Goal: Find specific page/section: Find specific page/section

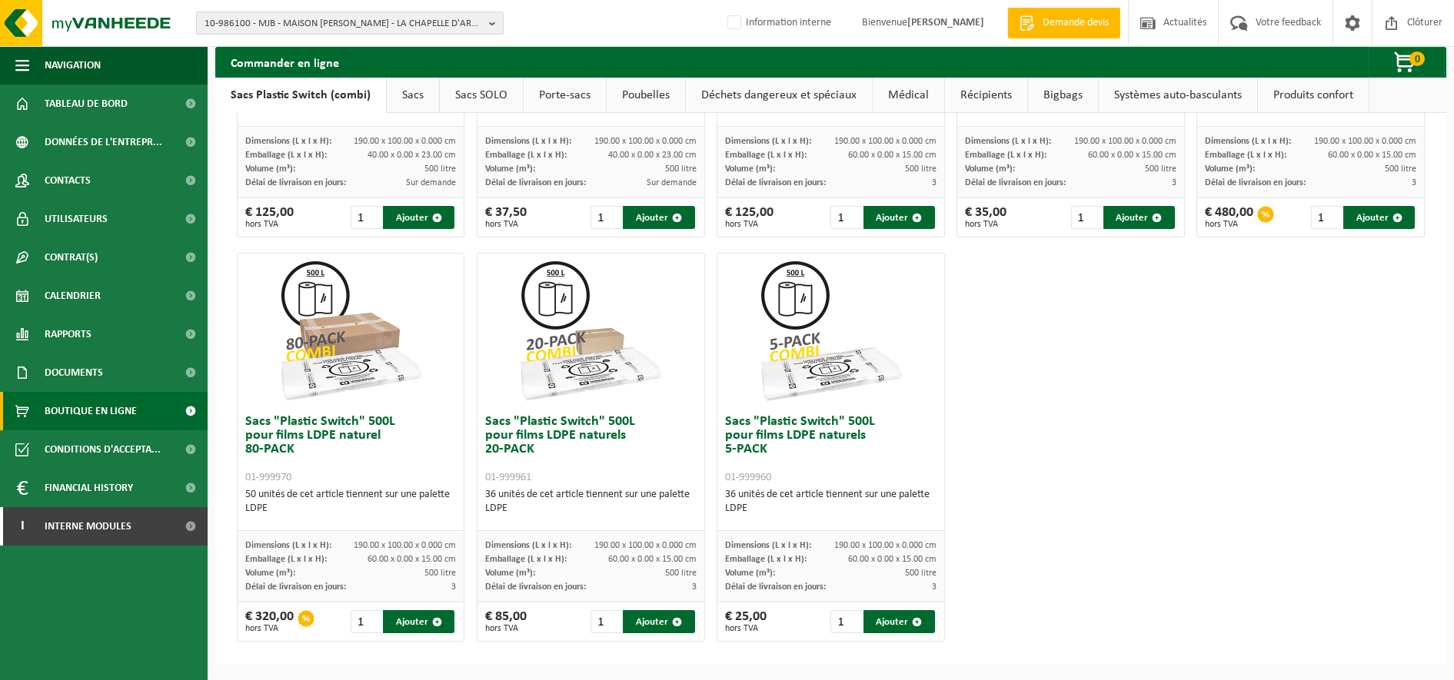
click at [492, 22] on b "button" at bounding box center [496, 23] width 14 height 22
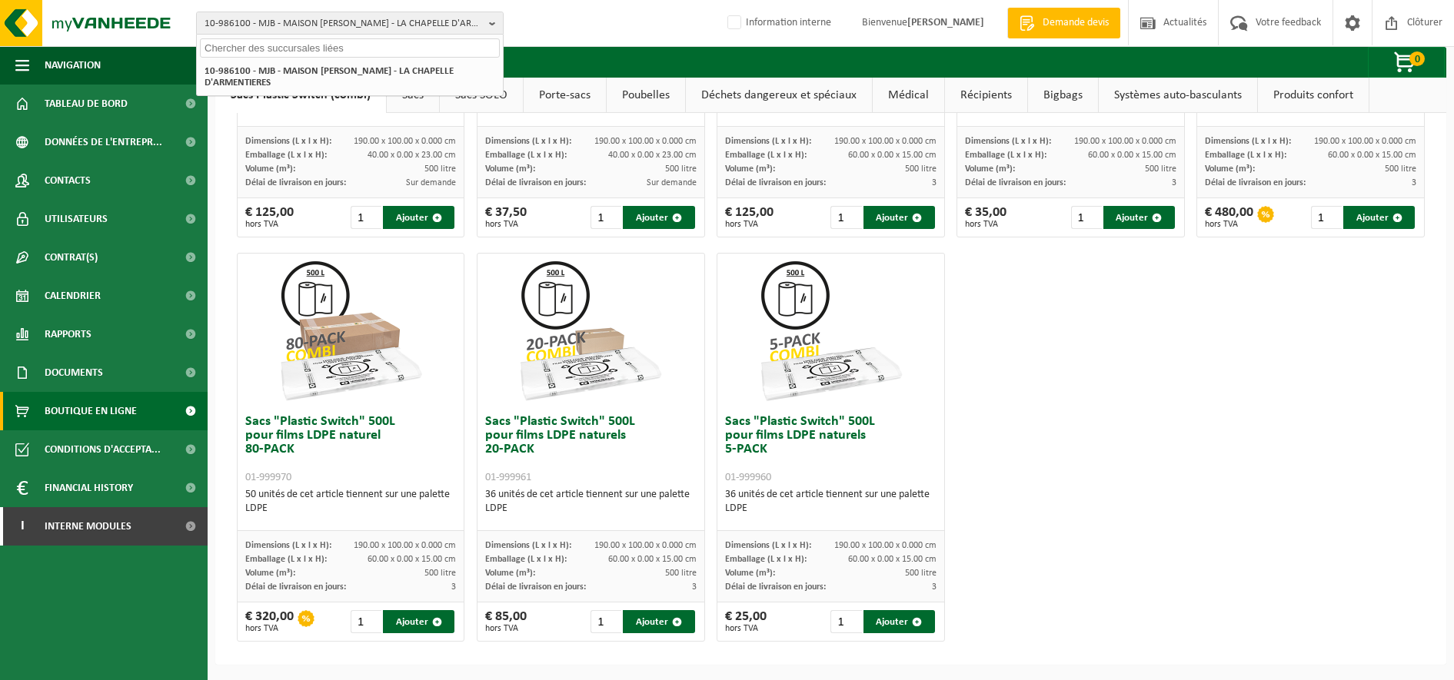
click at [260, 43] on input "text" at bounding box center [350, 47] width 300 height 19
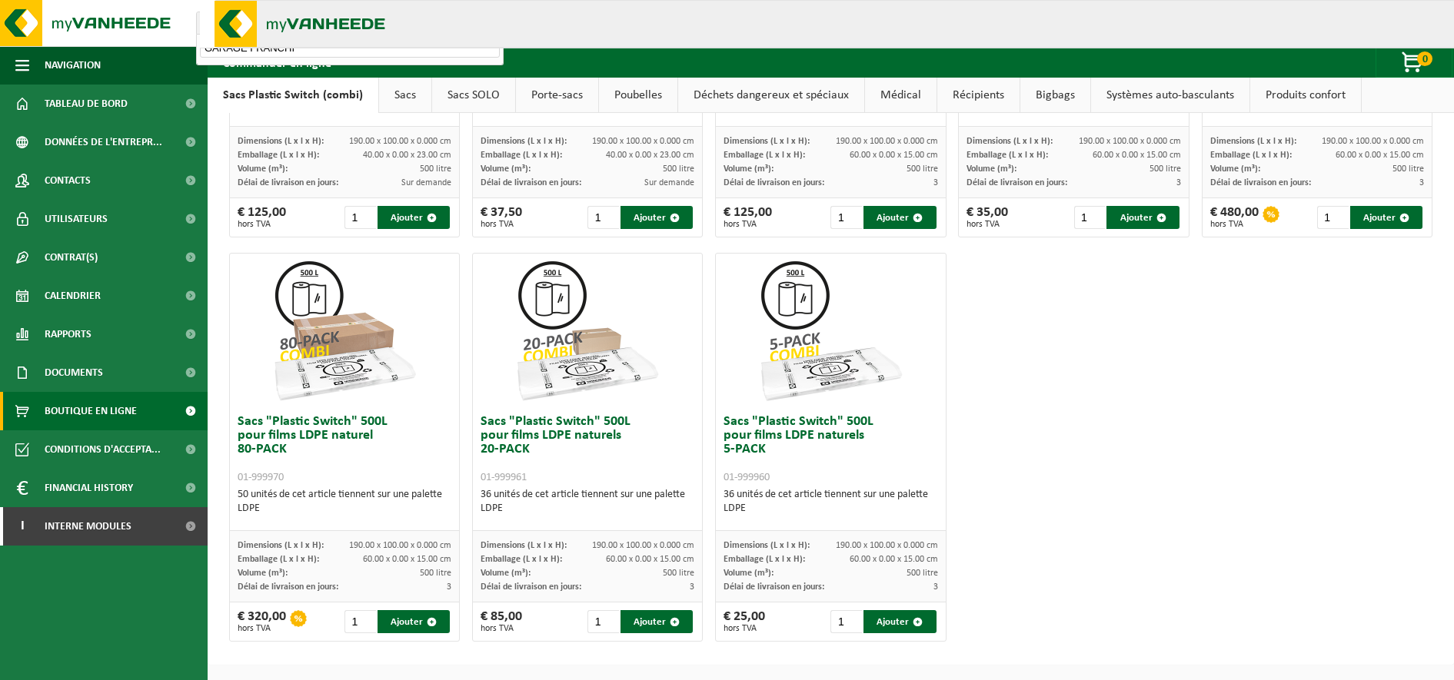
scroll to position [686, 0]
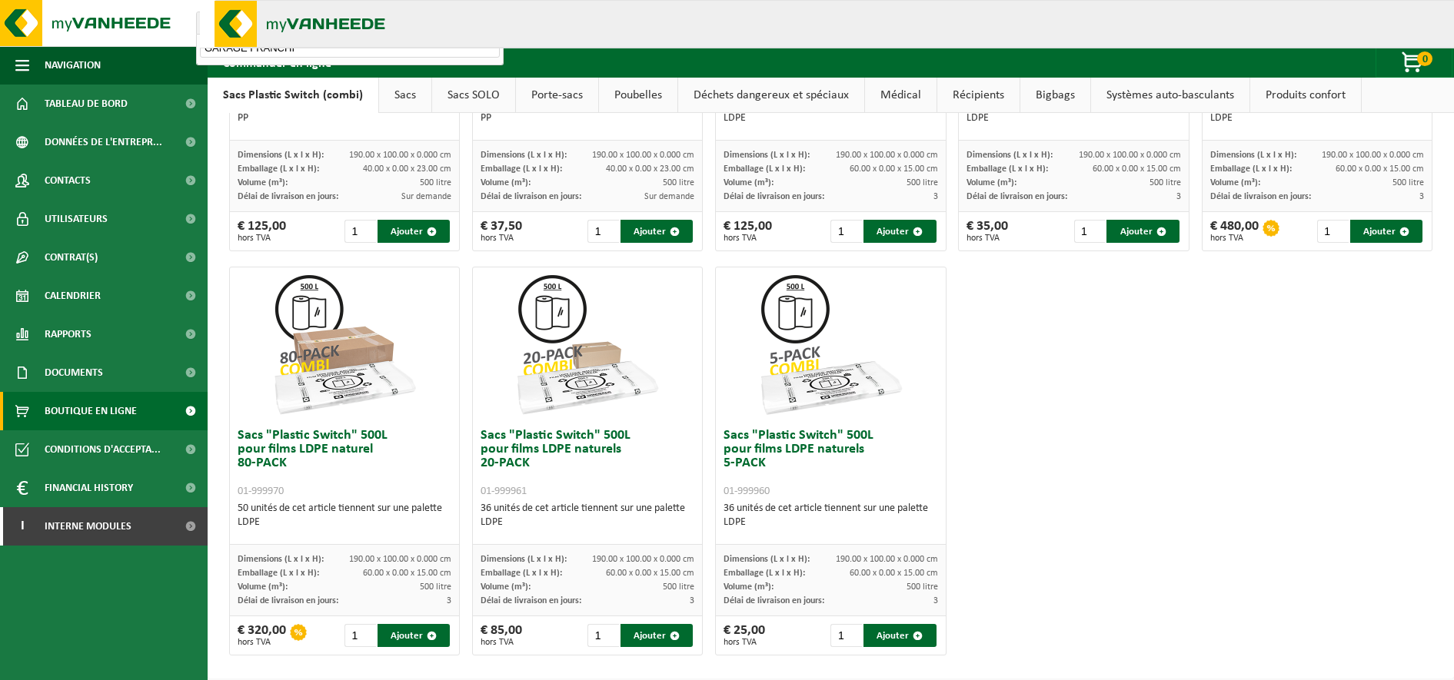
click at [360, 47] on input "GARAGE FRANCHI" at bounding box center [350, 47] width 300 height 19
type input "GARAGE FRANCHI ET"
